Goal: Find specific page/section: Find specific page/section

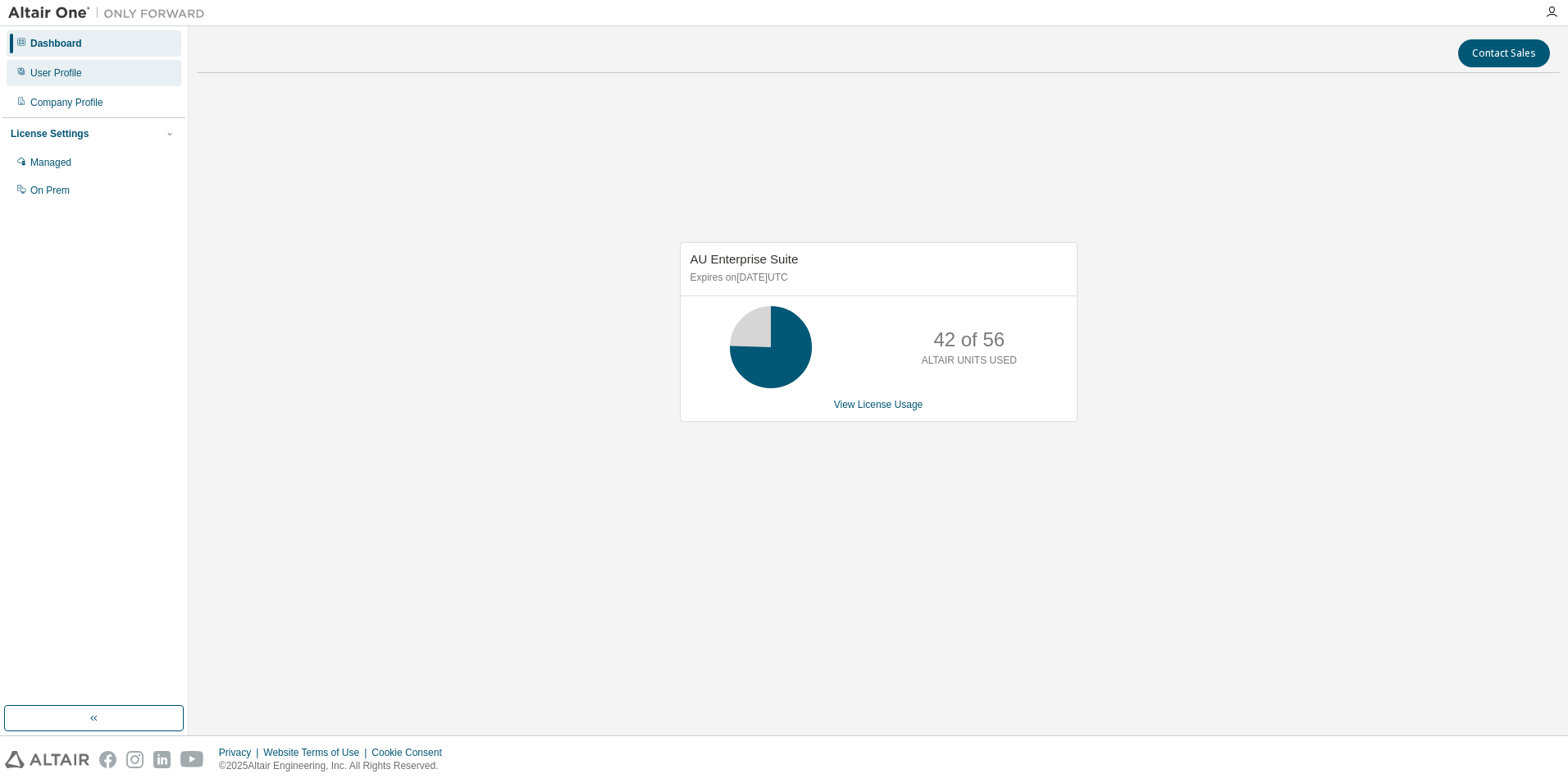
click at [37, 78] on div "User Profile" at bounding box center [56, 73] width 52 height 13
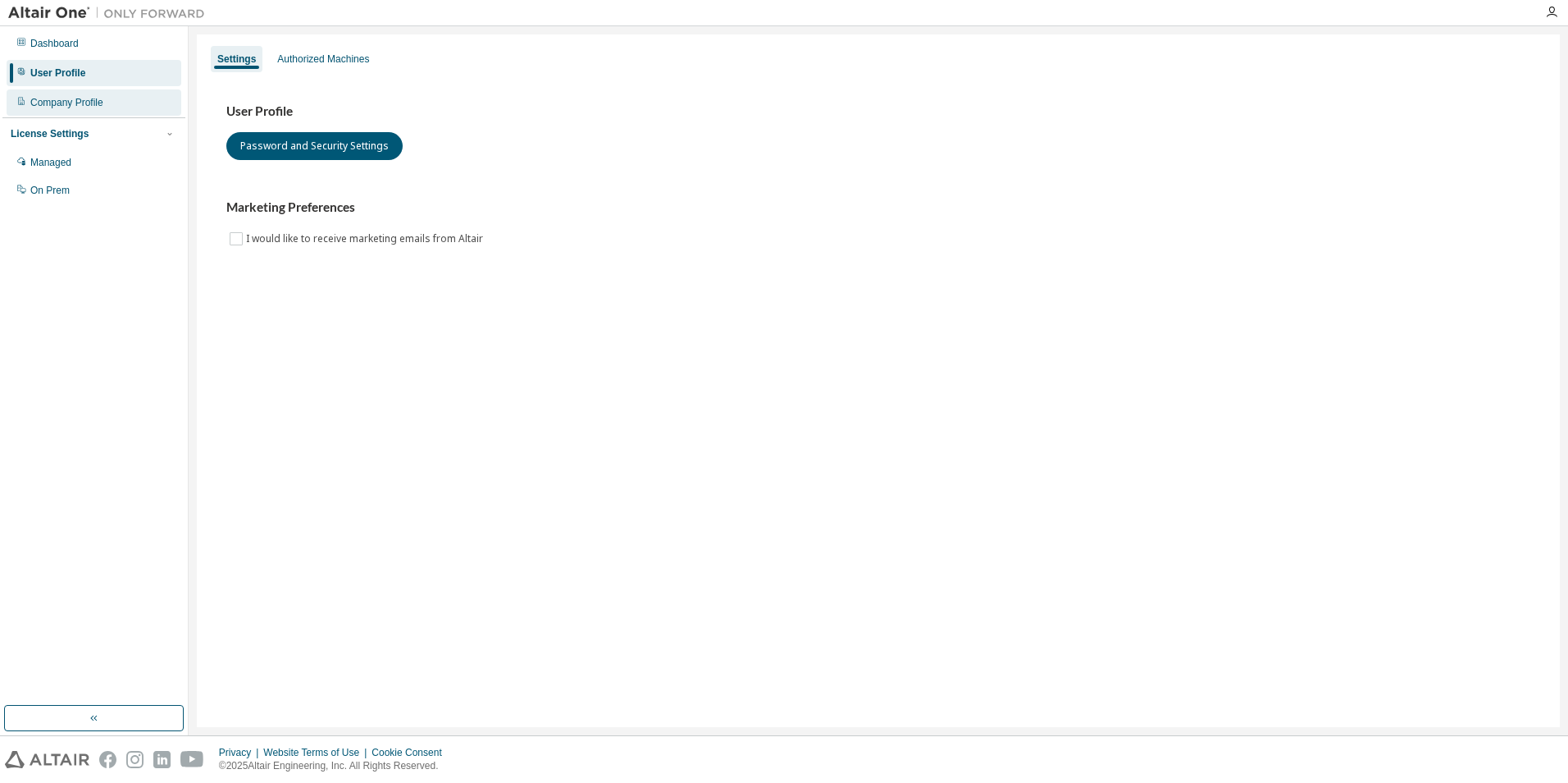
click at [66, 95] on div "Company Profile" at bounding box center [93, 103] width 174 height 27
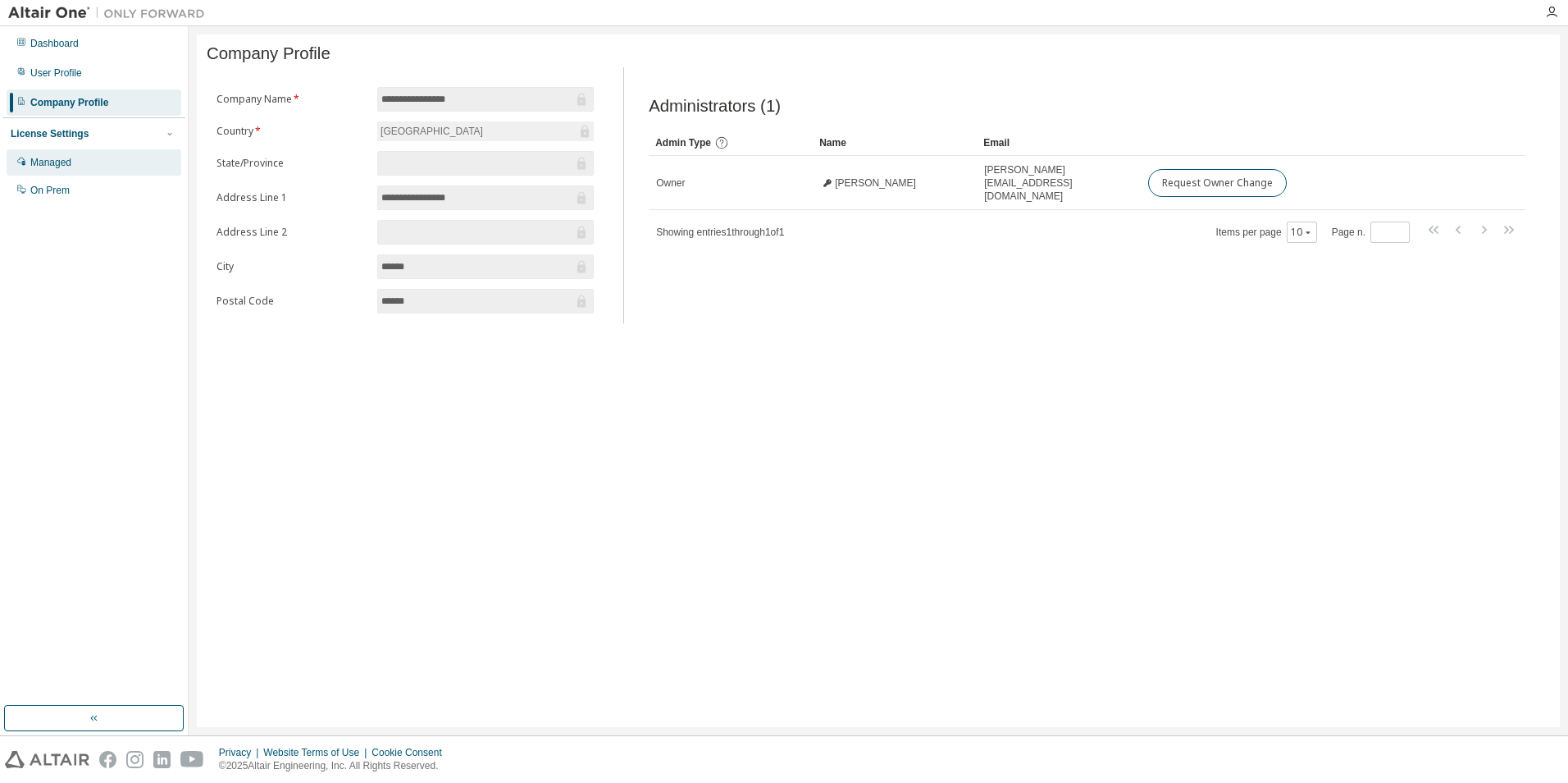
click at [49, 165] on div "Managed" at bounding box center [51, 162] width 41 height 13
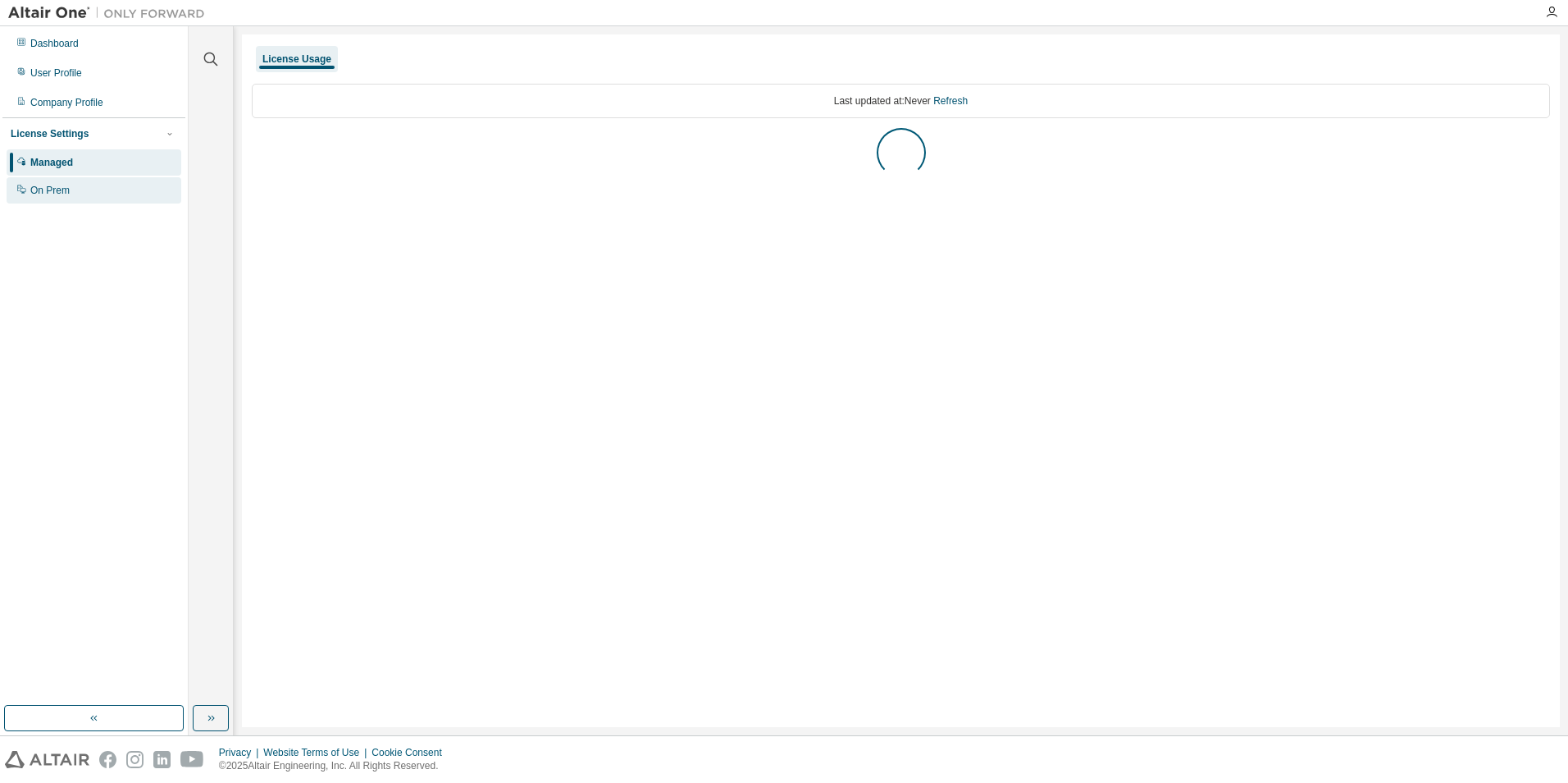
click at [51, 193] on div "On Prem" at bounding box center [50, 190] width 39 height 13
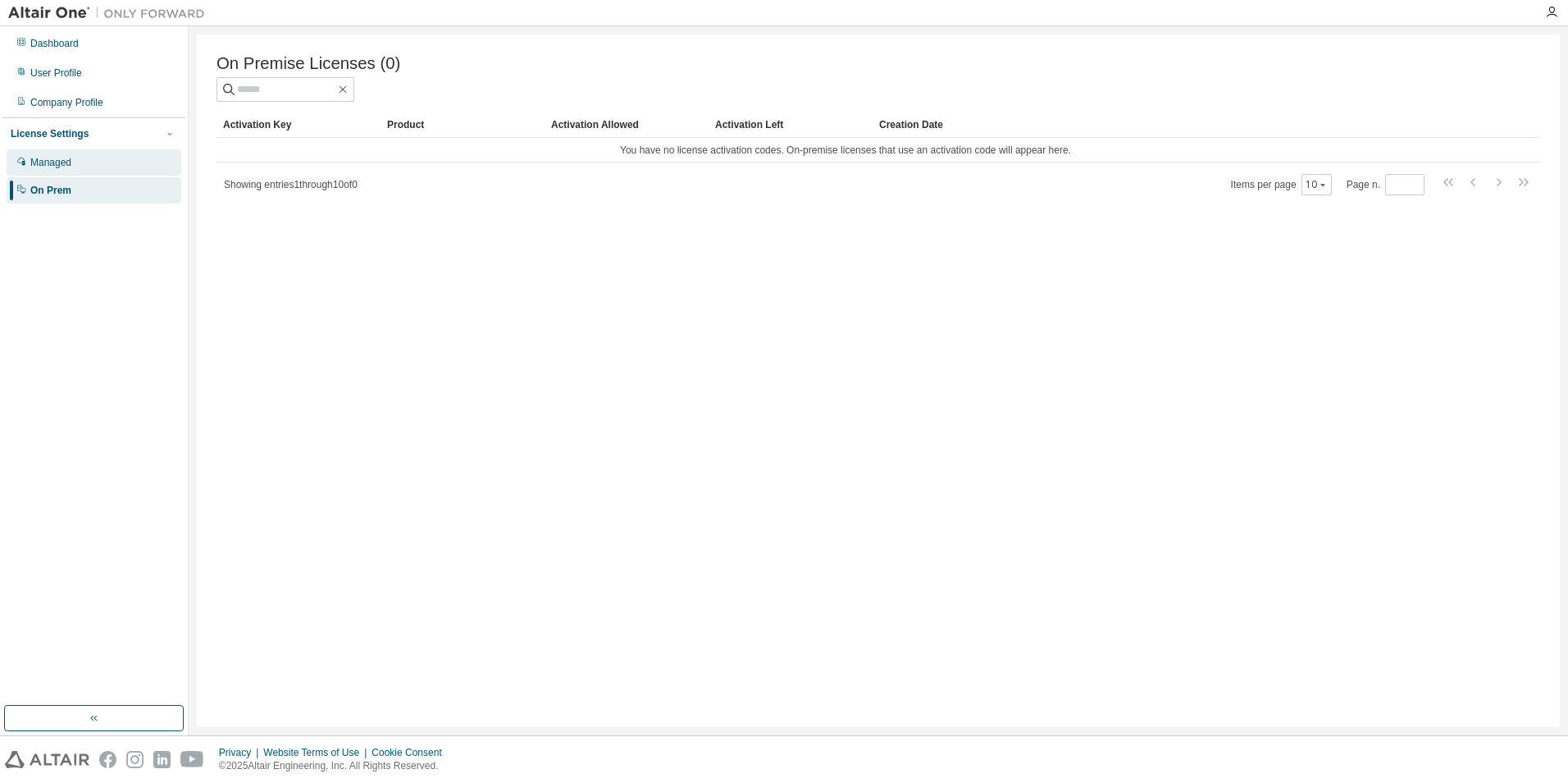
click at [151, 164] on div "Managed" at bounding box center [93, 163] width 174 height 27
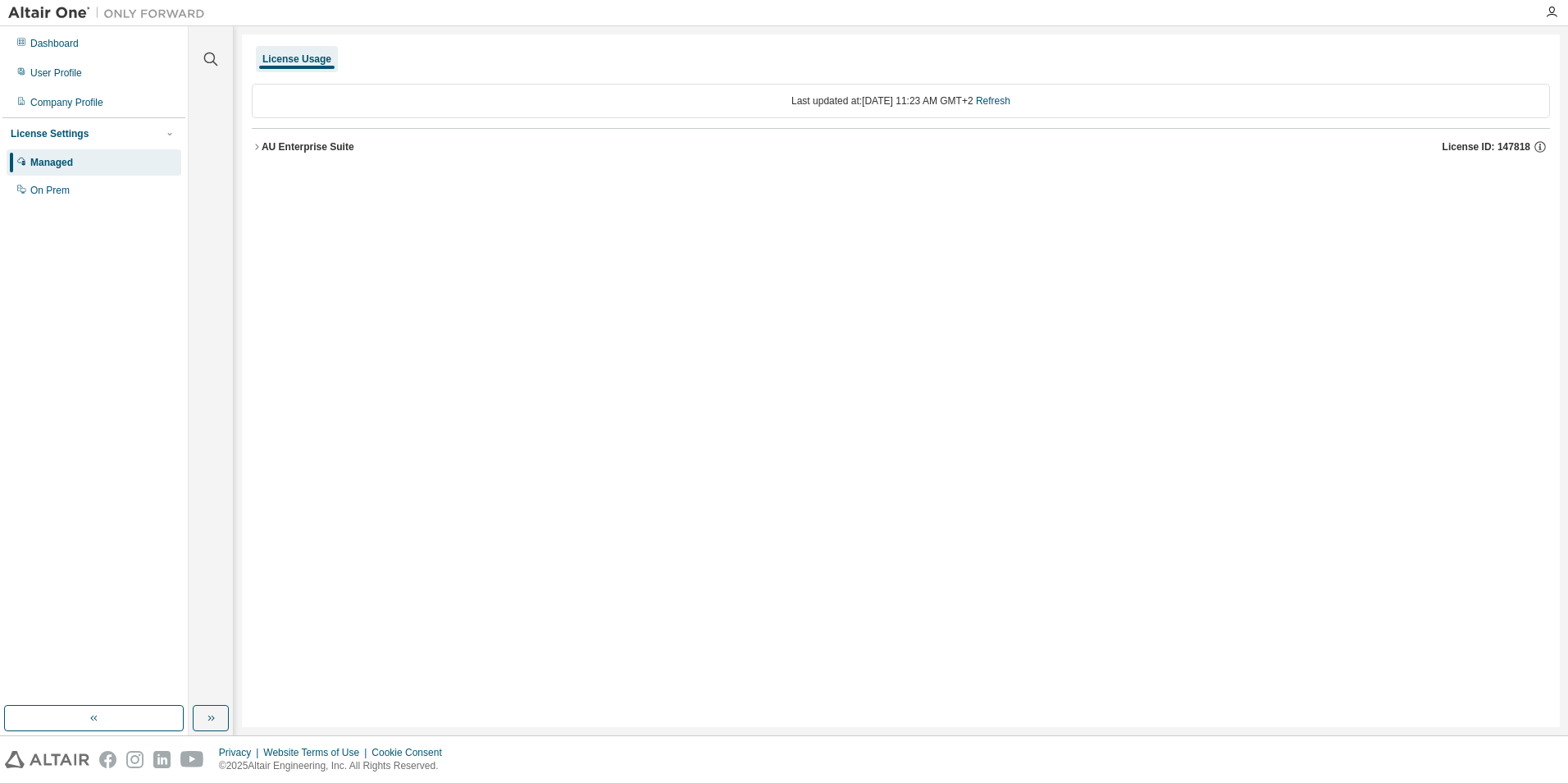
click at [278, 141] on div "AU Enterprise Suite" at bounding box center [308, 147] width 92 height 13
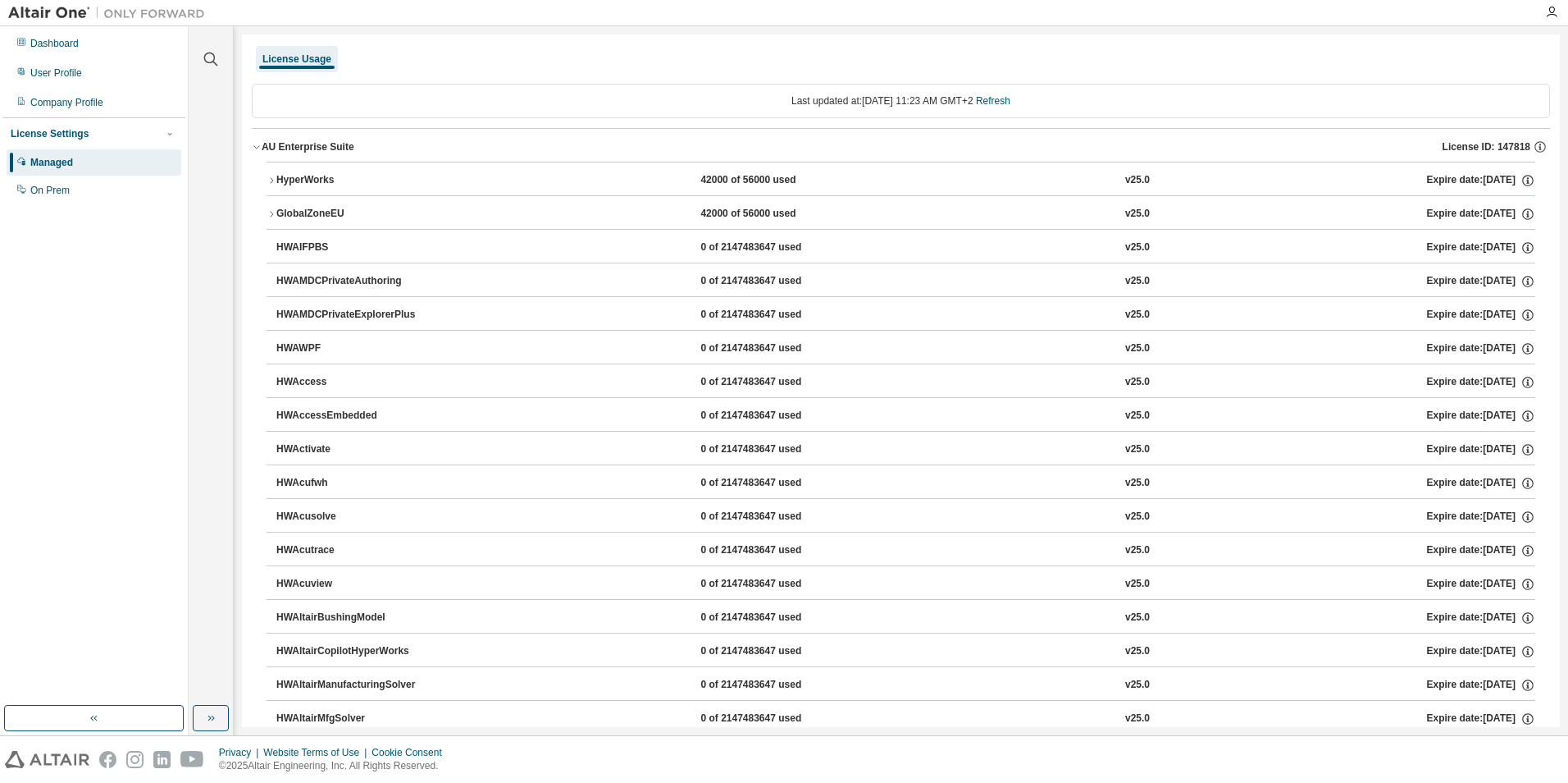
click at [282, 182] on div "HyperWorks" at bounding box center [350, 181] width 148 height 15
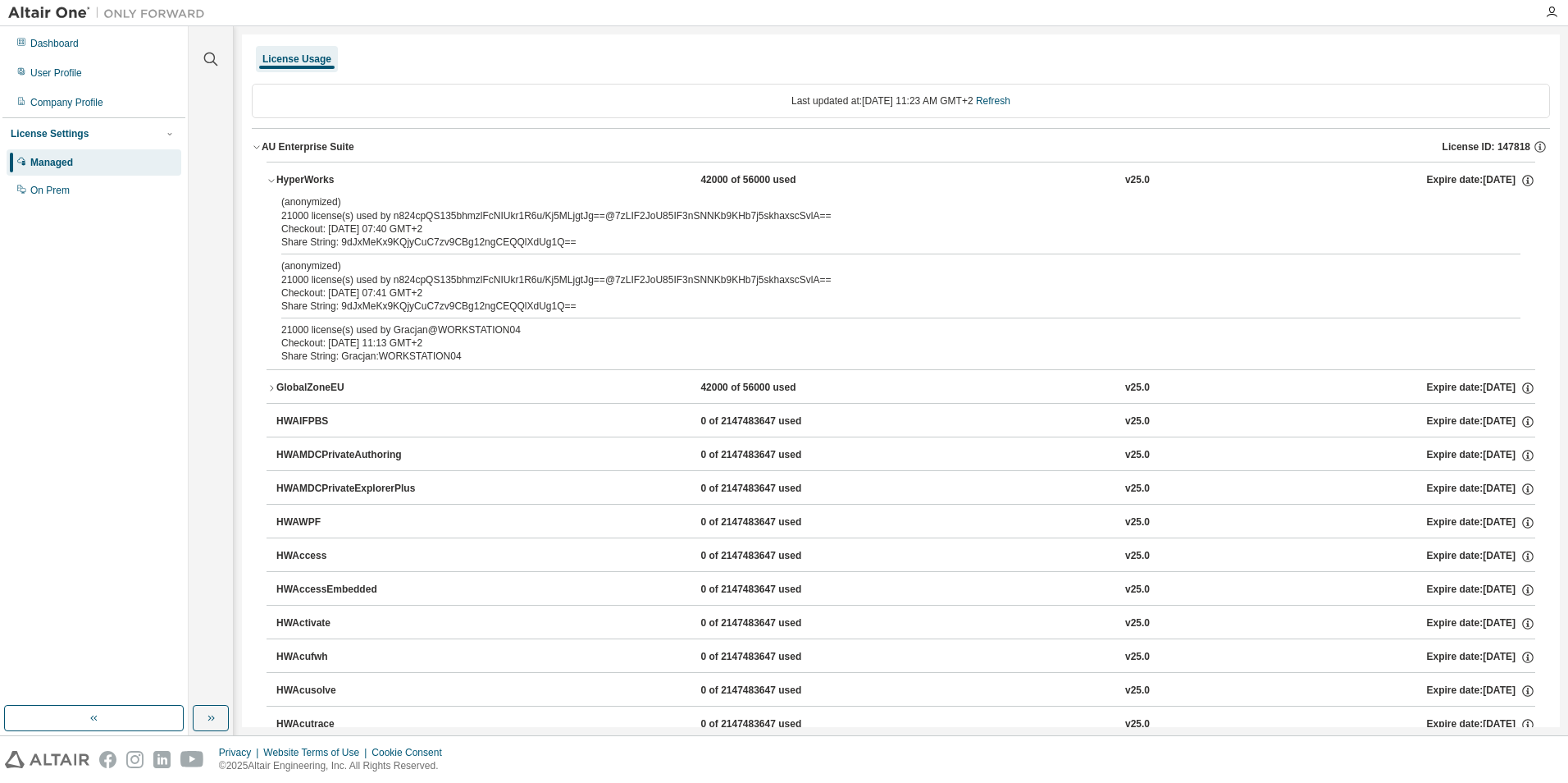
click at [448, 230] on div "Checkout: 2025-08-11 07:40 GMT+2" at bounding box center [880, 229] width 1200 height 13
click at [423, 275] on div "(anonymized) 21000 license(s) used by n824cpQS135bhmzlFcNIUkr1R6u/Kj5MLjgtJg==@…" at bounding box center [880, 272] width 1200 height 27
click at [478, 338] on div "Checkout: [DATE] 11:13 GMT+2" at bounding box center [880, 343] width 1200 height 13
click at [499, 332] on div "21000 license(s) used by Gracjan@WORKSTATION04" at bounding box center [880, 329] width 1200 height 13
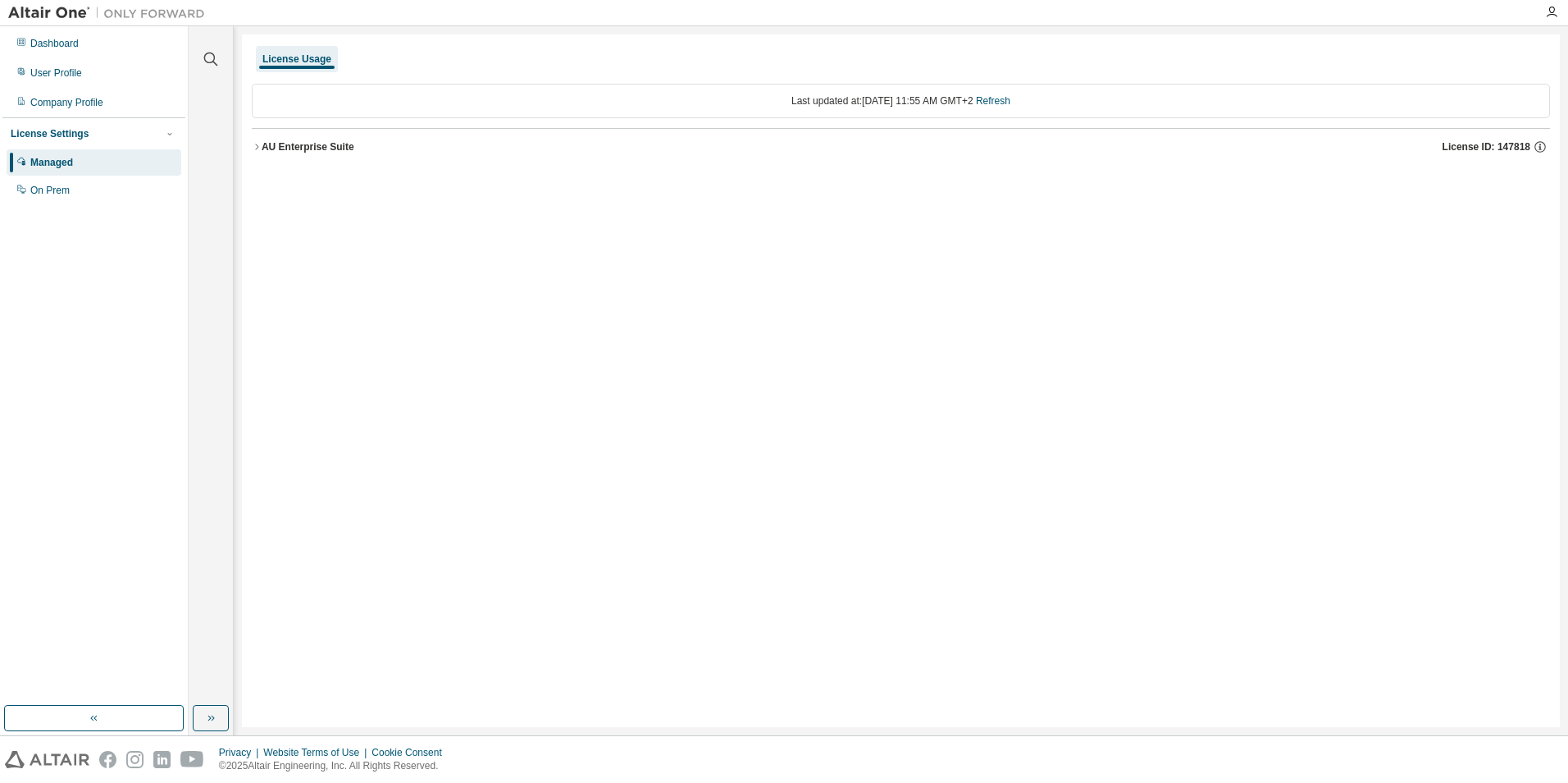
click at [330, 142] on div "AU Enterprise Suite" at bounding box center [308, 147] width 92 height 13
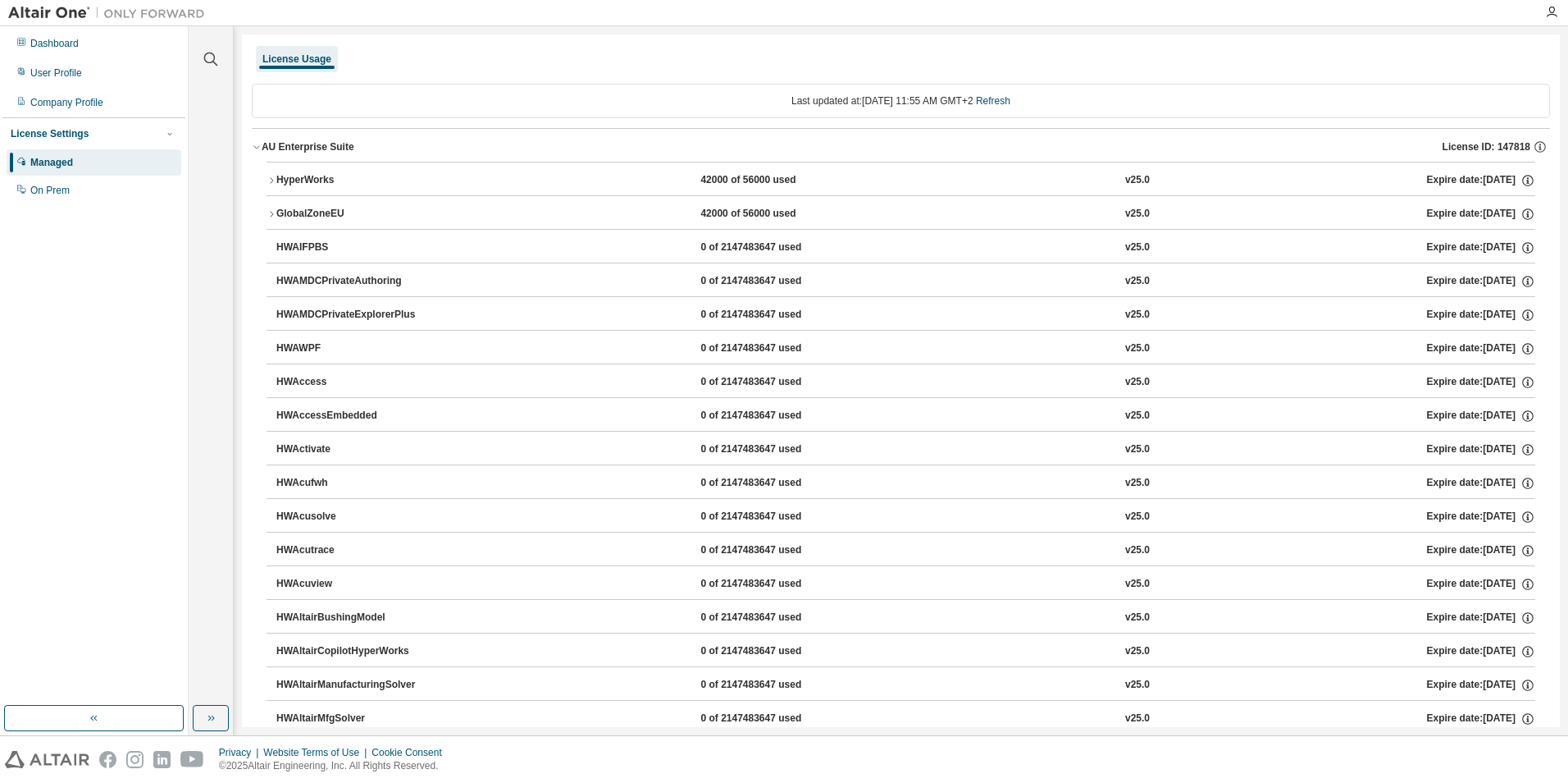
click at [318, 176] on div "HyperWorks" at bounding box center [350, 181] width 148 height 15
